Goal: Task Accomplishment & Management: Use online tool/utility

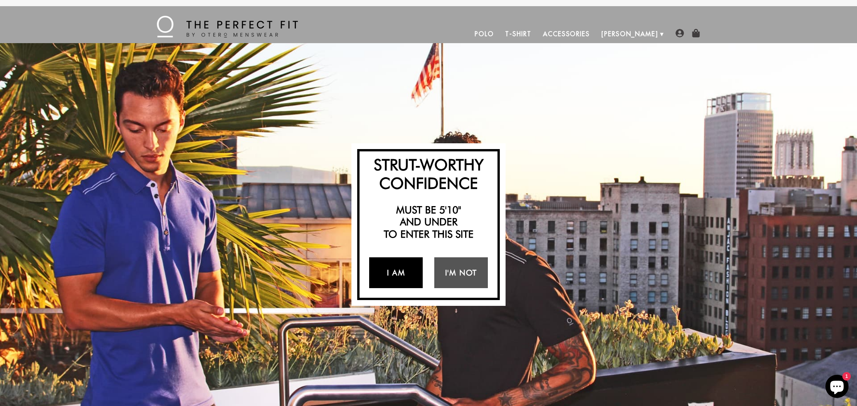
click at [394, 275] on link "I Am" at bounding box center [396, 273] width 54 height 31
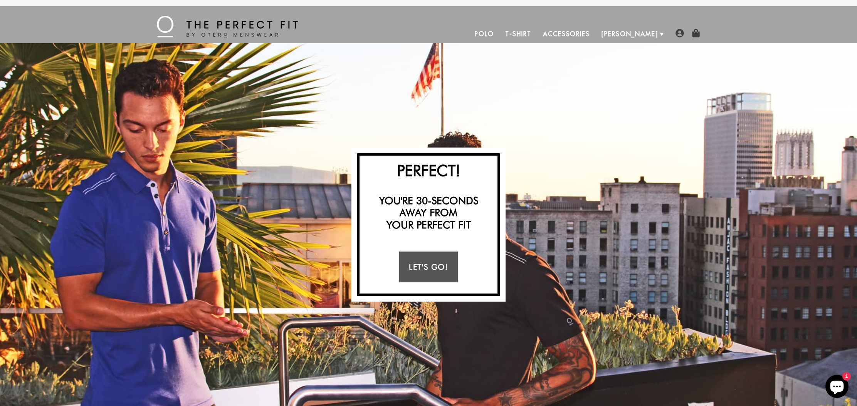
drag, startPoint x: 416, startPoint y: 268, endPoint x: 426, endPoint y: 267, distance: 9.7
click at [416, 268] on link "Let's Go!" at bounding box center [428, 267] width 58 height 31
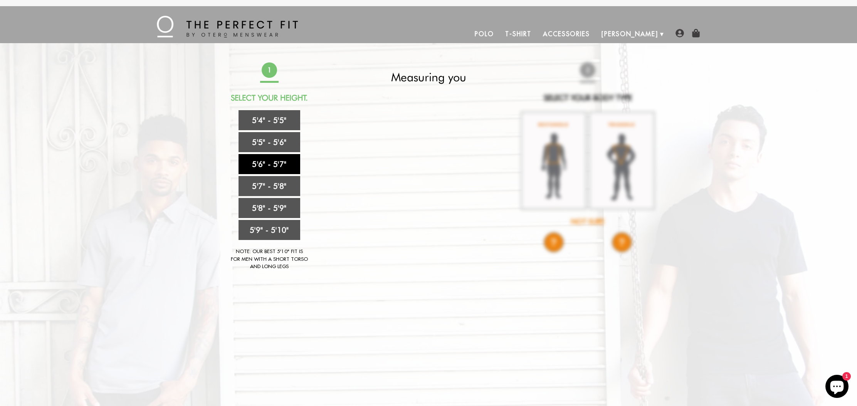
click at [276, 165] on link "5'6" - 5'7"" at bounding box center [270, 164] width 62 height 20
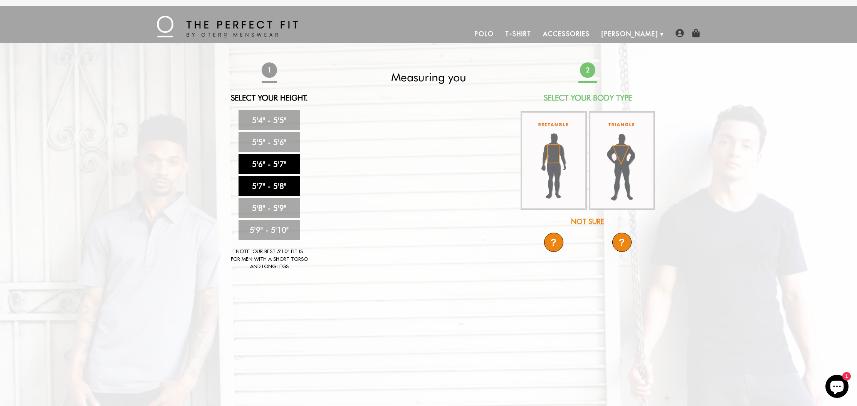
click at [289, 189] on link "5'7" - 5'8"" at bounding box center [270, 186] width 62 height 20
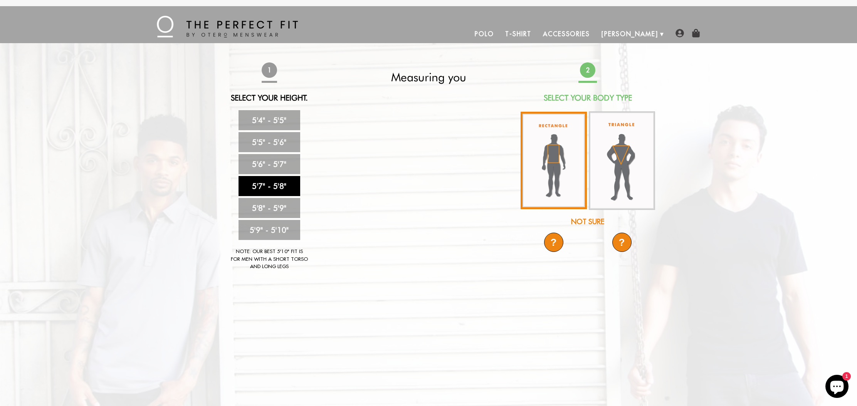
click at [553, 162] on img at bounding box center [554, 161] width 66 height 98
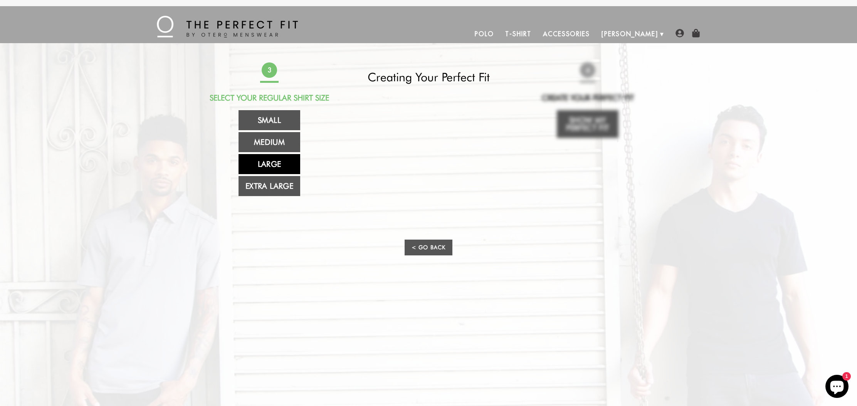
click at [278, 163] on link "Large" at bounding box center [270, 164] width 62 height 20
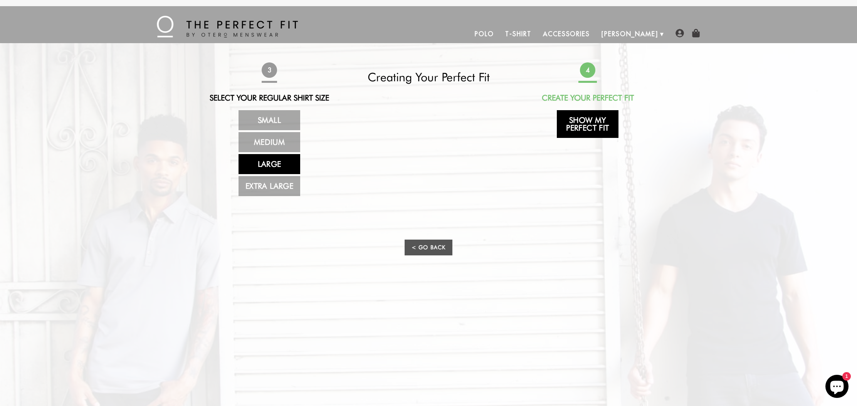
click at [591, 121] on link "Show My Perfect Fit" at bounding box center [588, 124] width 62 height 28
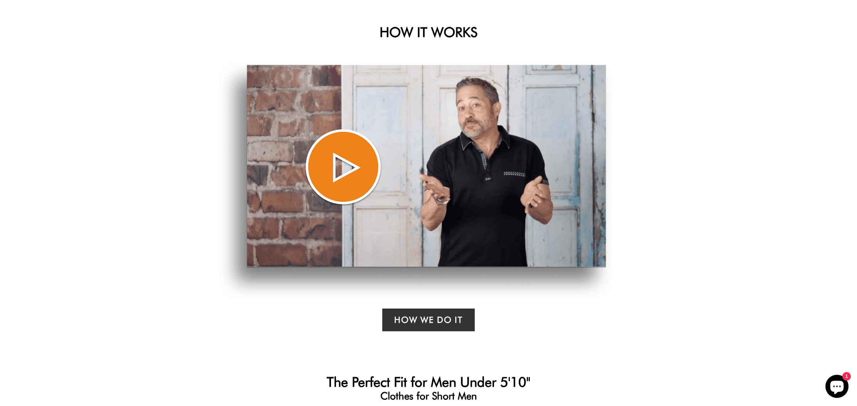
select select "57-58"
select select "L"
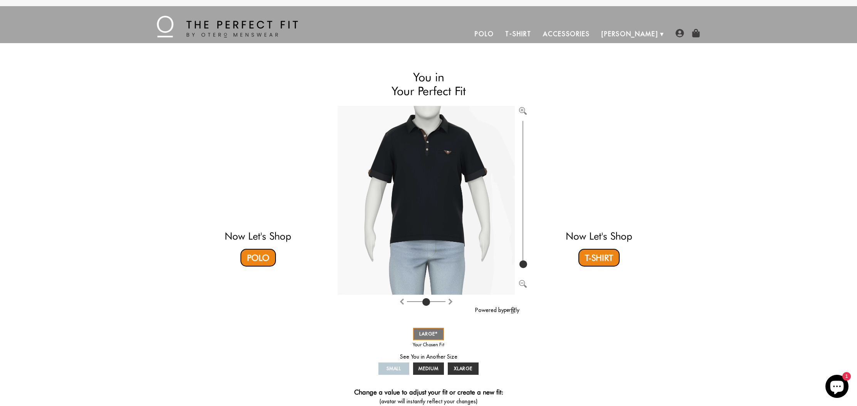
click at [248, 24] on img at bounding box center [227, 27] width 141 height 22
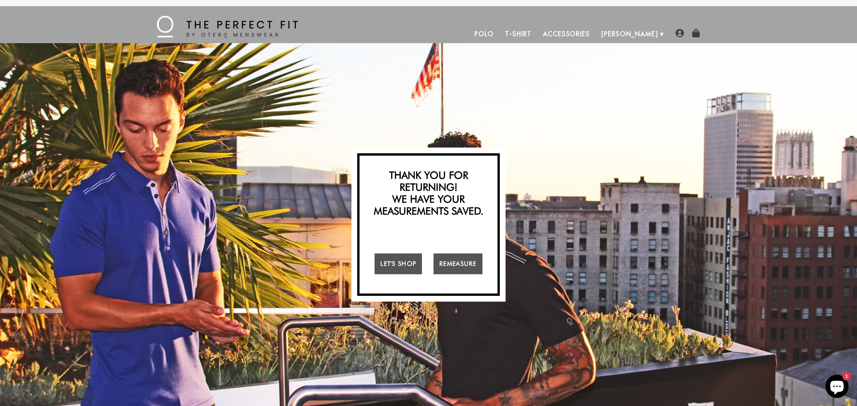
click at [400, 263] on link "Let's Shop" at bounding box center [398, 264] width 47 height 21
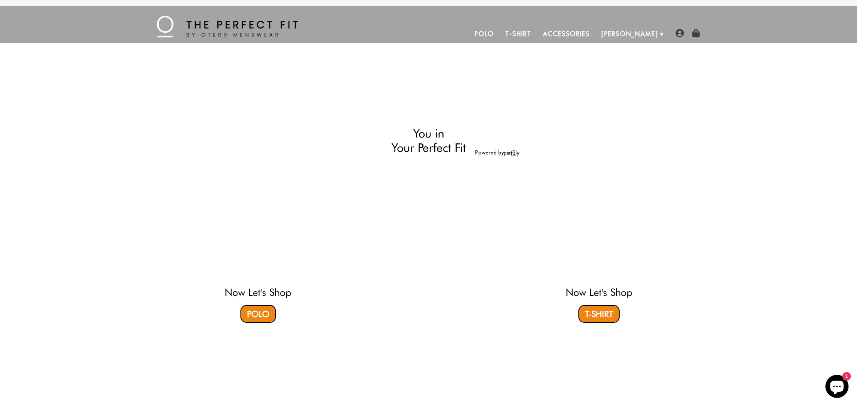
select select "57-58"
select select "L"
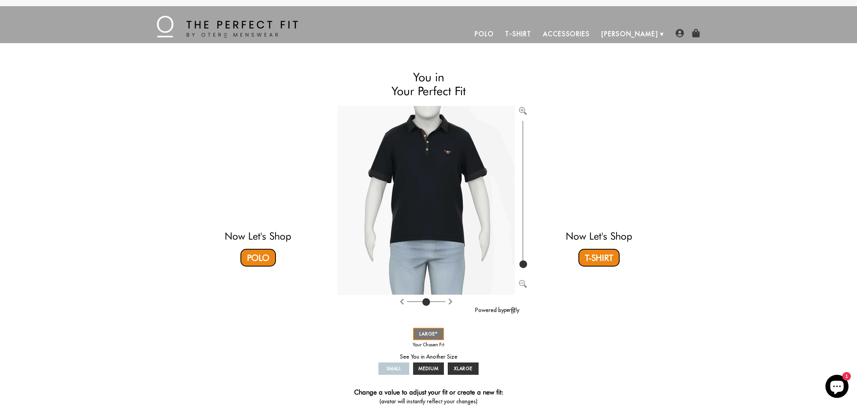
click at [596, 35] on link "Accessories" at bounding box center [566, 34] width 59 height 19
